Goal: Task Accomplishment & Management: Use online tool/utility

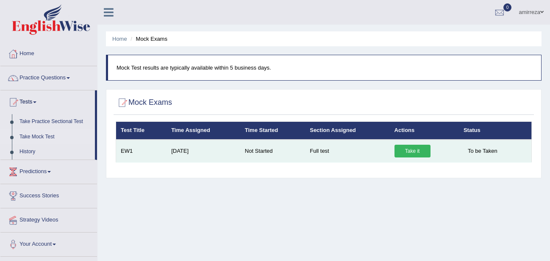
click at [414, 150] on link "Take it" at bounding box center [413, 151] width 36 height 13
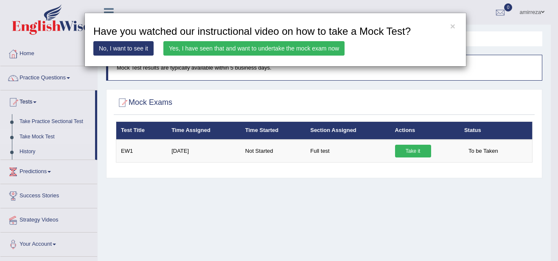
click at [263, 48] on link "Yes, I have seen that and want to undertake the mock exam now" at bounding box center [253, 48] width 181 height 14
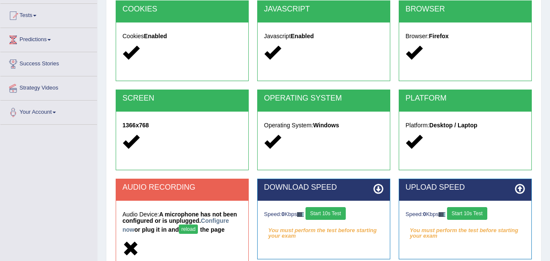
scroll to position [130, 0]
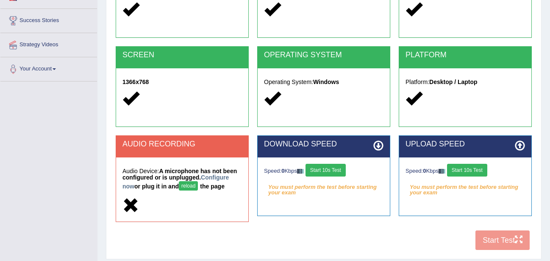
click at [179, 184] on button "reload" at bounding box center [188, 185] width 19 height 9
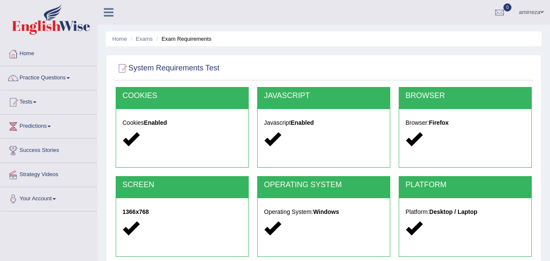
scroll to position [130, 0]
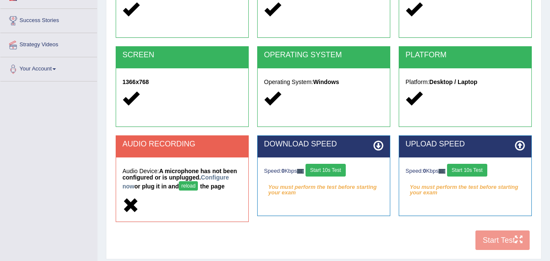
click at [179, 182] on button "reload" at bounding box center [188, 185] width 19 height 9
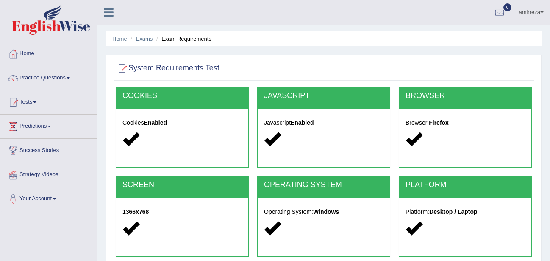
scroll to position [130, 0]
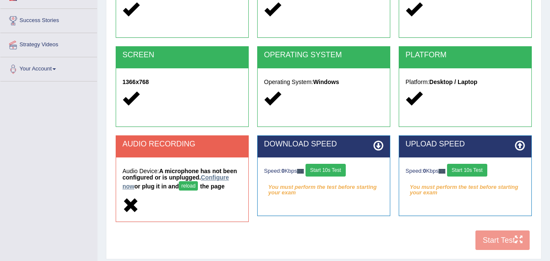
click at [217, 174] on link "Configure now" at bounding box center [176, 182] width 106 height 16
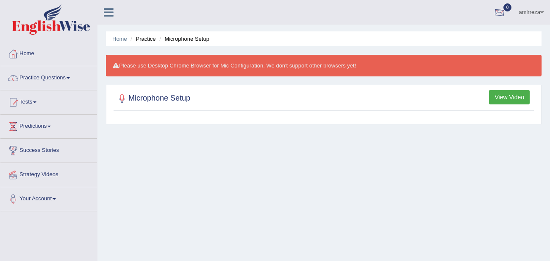
click at [534, 15] on link "amirreza" at bounding box center [532, 11] width 38 height 22
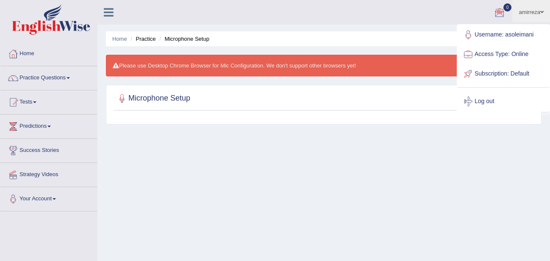
click at [529, 12] on link "amirreza" at bounding box center [532, 11] width 38 height 22
